Goal: Information Seeking & Learning: Learn about a topic

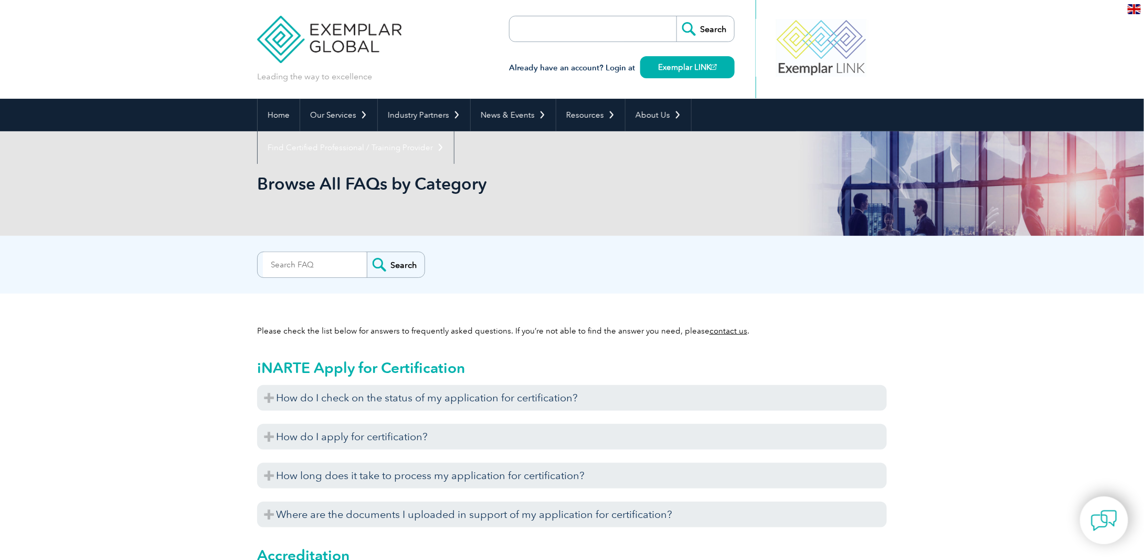
click at [1134, 12] on img at bounding box center [1134, 9] width 13 height 10
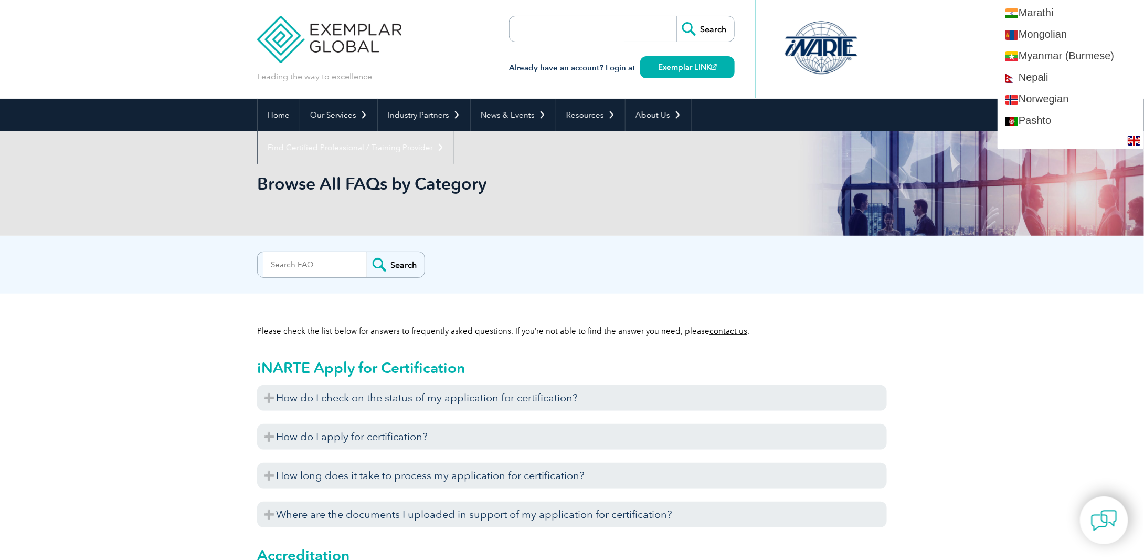
scroll to position [1417, 0]
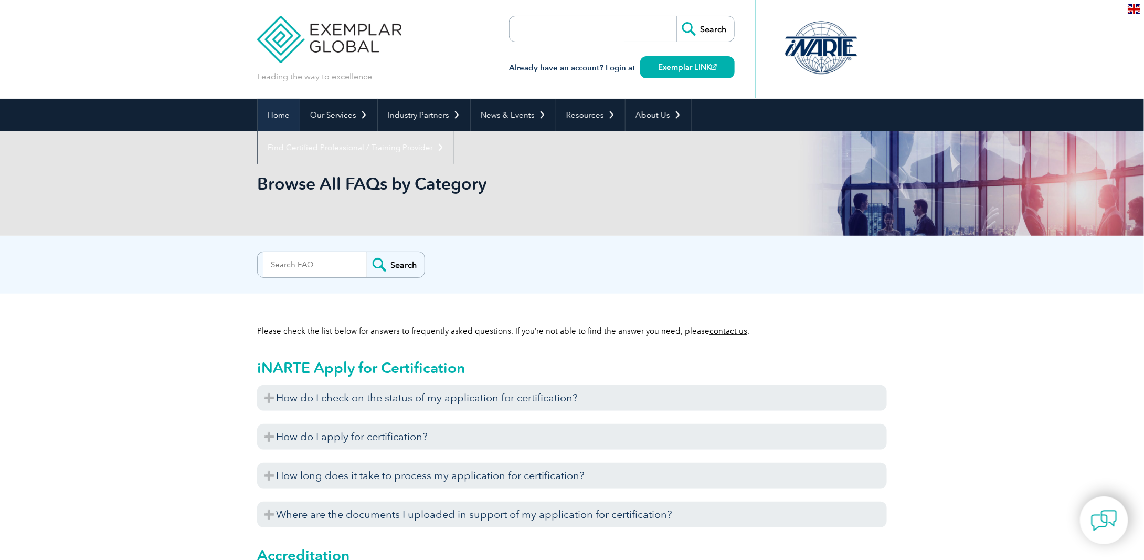
click at [276, 112] on link "Home" at bounding box center [279, 115] width 42 height 33
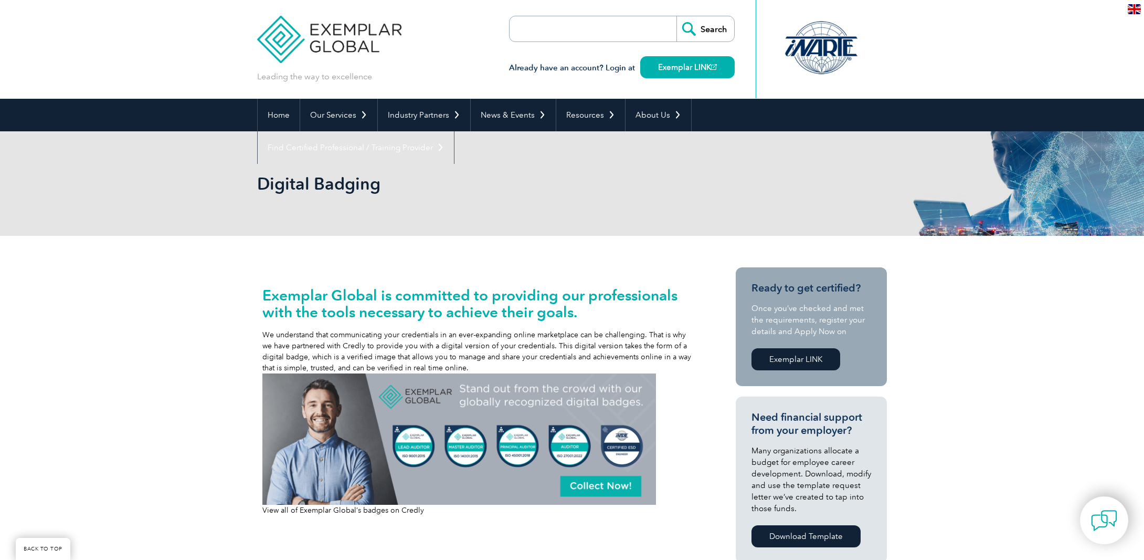
scroll to position [262, 0]
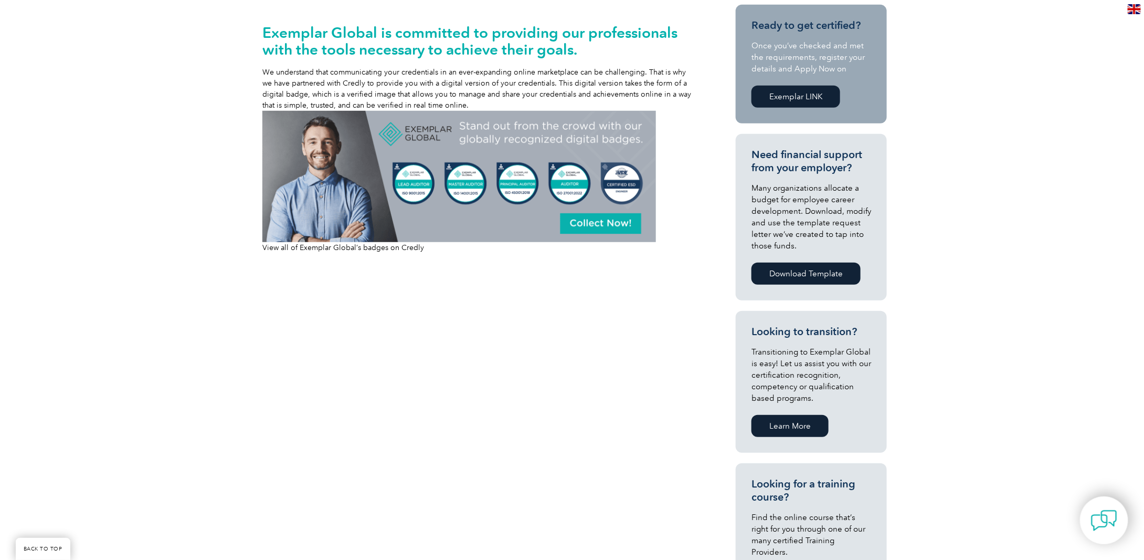
click at [616, 223] on img at bounding box center [459, 176] width 394 height 131
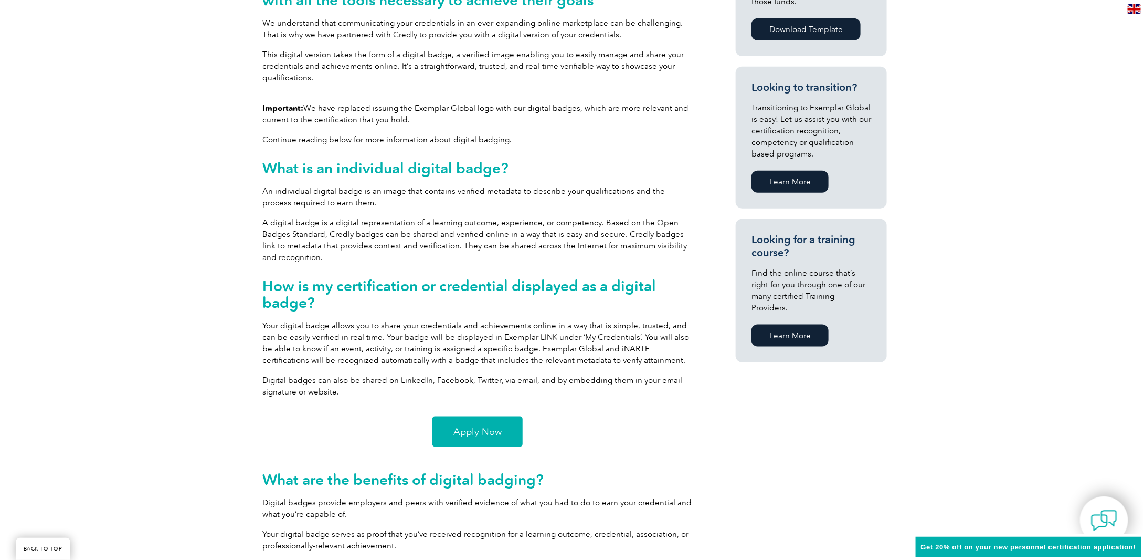
scroll to position [735, 0]
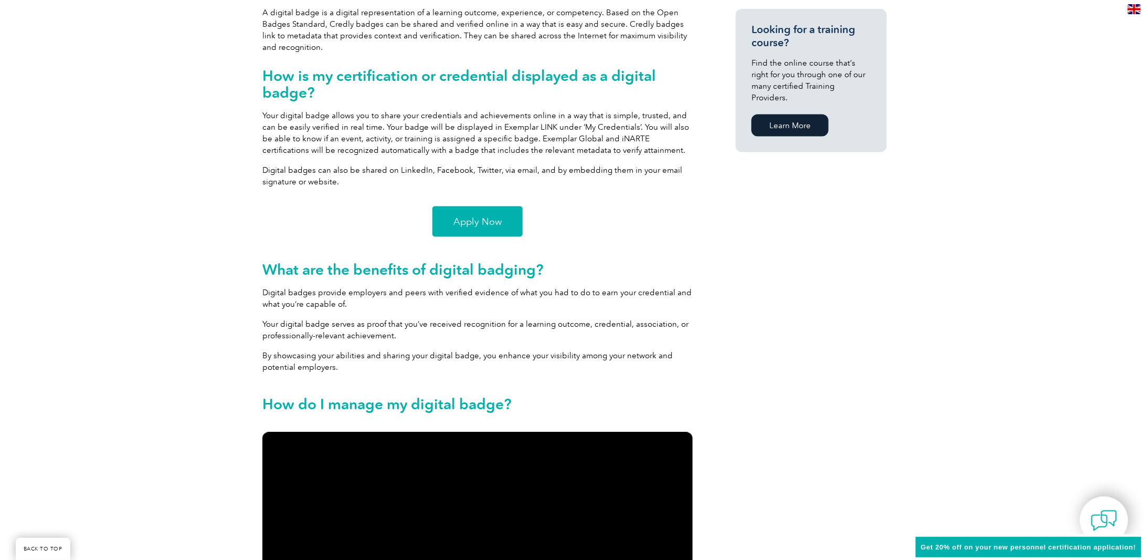
click at [475, 227] on link "Apply Now" at bounding box center [478, 221] width 90 height 30
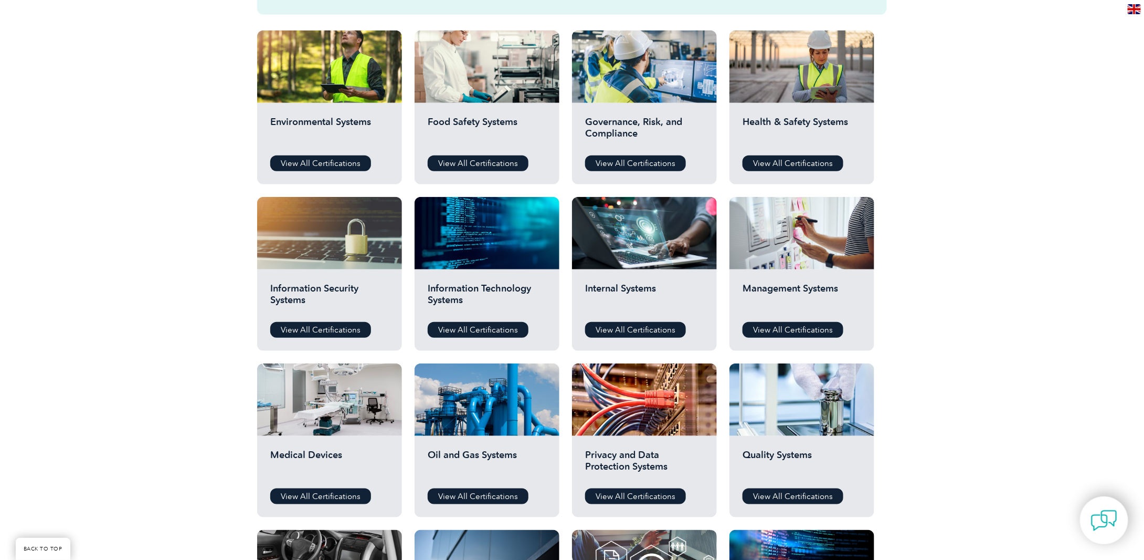
scroll to position [420, 0]
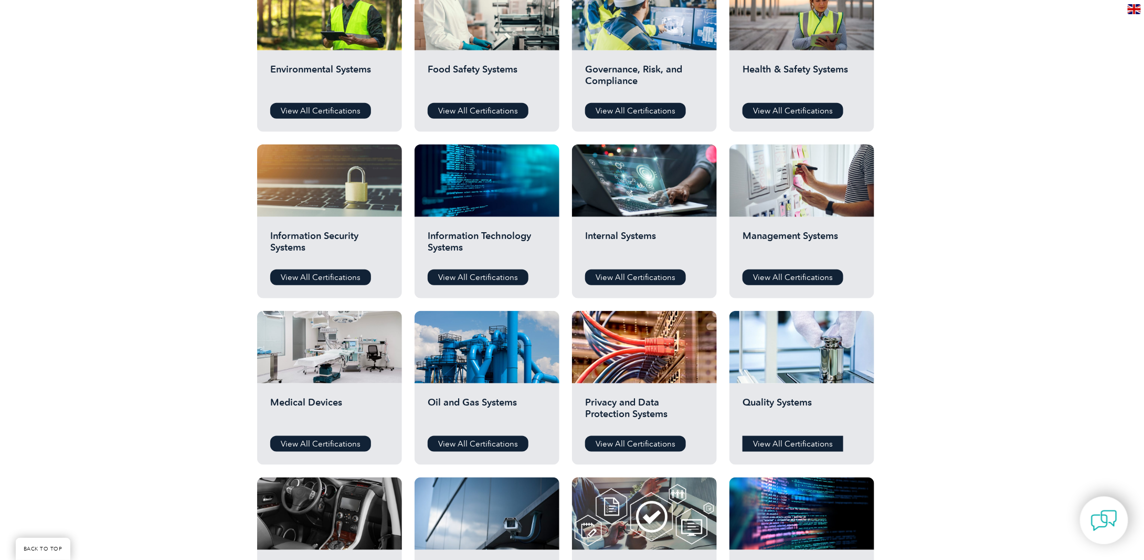
click at [799, 449] on link "View All Certifications" at bounding box center [793, 444] width 101 height 16
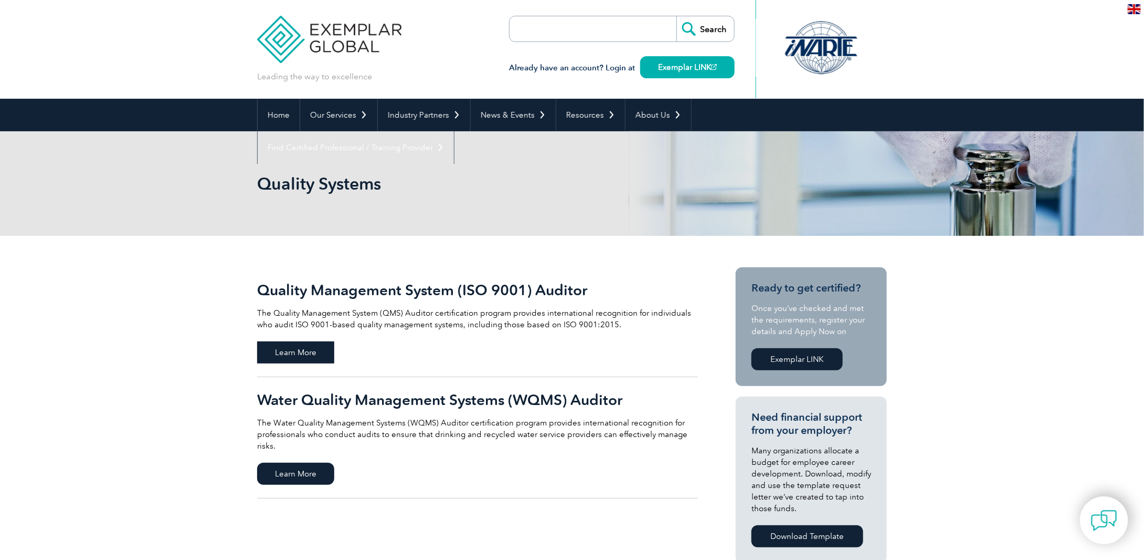
click at [321, 349] on span "Learn More" at bounding box center [295, 352] width 77 height 22
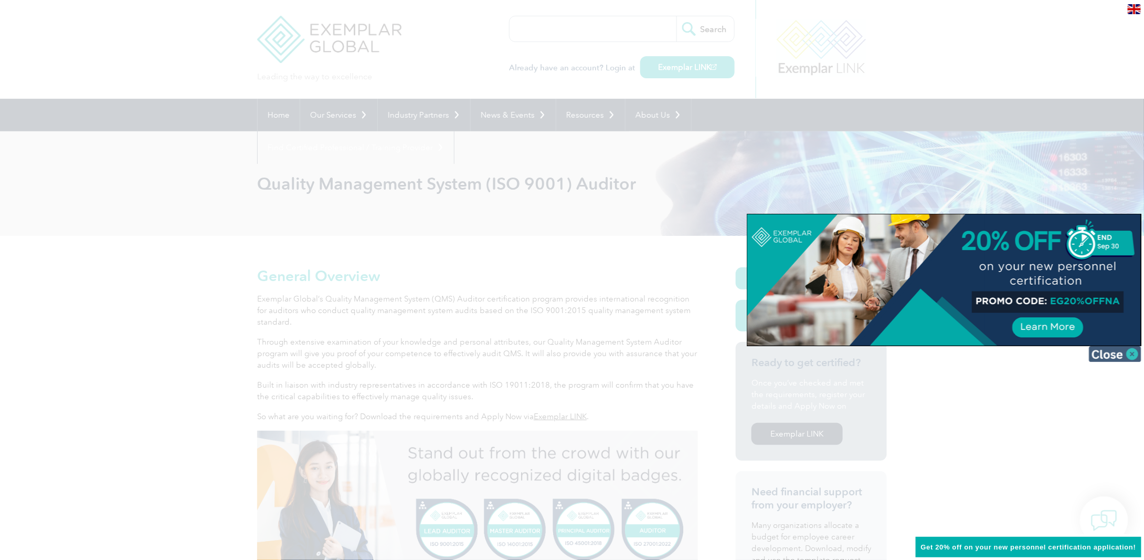
click at [1126, 357] on img at bounding box center [1115, 354] width 52 height 16
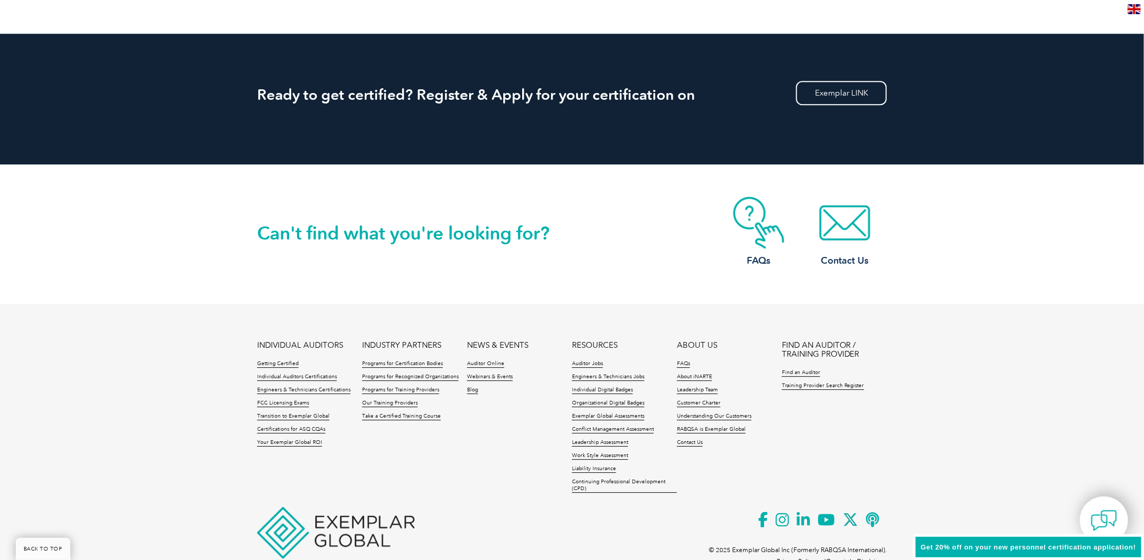
scroll to position [1347, 0]
